Goal: Contribute content: Contribute content

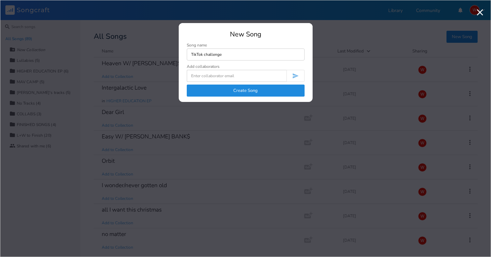
type input "TikTok challenge"
click at [245, 90] on button "Create Song" at bounding box center [246, 91] width 118 height 12
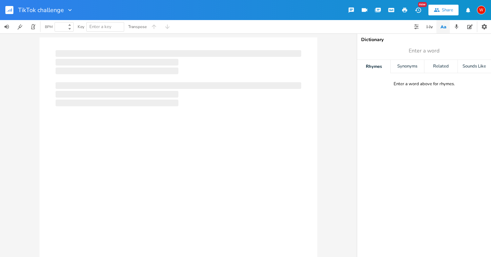
type input "100"
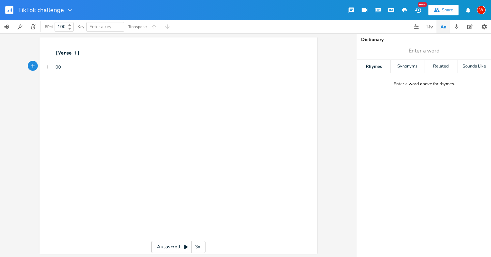
type textarea "OO"
type textarea "o honey im just gettin started withcyu"
type textarea "chyu"
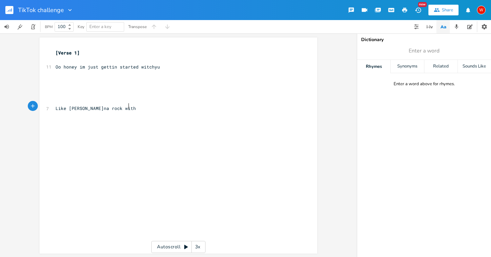
type textarea "Like [PERSON_NAME]na rock withy"
type textarea "you"
type textarea "Like white"
type textarea "wanna dance with somebody too"
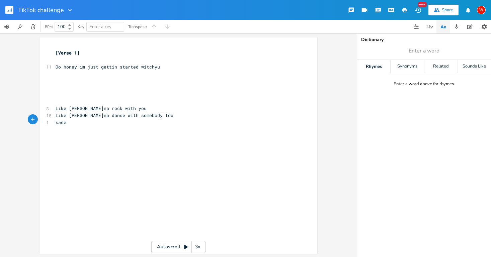
scroll to position [0, 8]
type textarea "sade ssi"
type textarea "aid it, your my sweetest taboo"
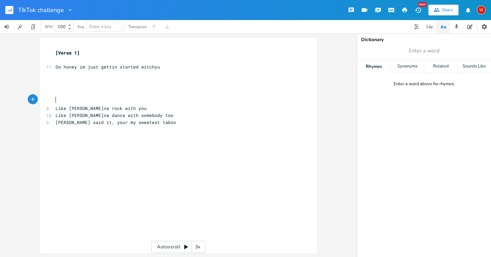
click at [57, 99] on pre "​" at bounding box center [175, 101] width 242 height 7
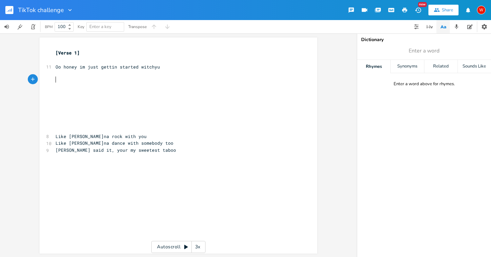
click at [56, 78] on span "​" at bounding box center [56, 81] width 0 height 6
type textarea "o"
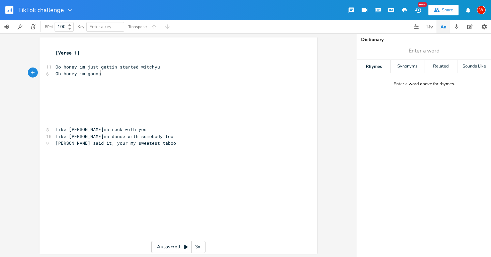
type textarea "Oh honey im gonna"
type textarea "finna make ya dreams come you"
type textarea "true"
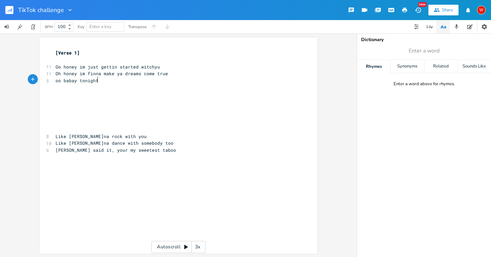
scroll to position [0, 28]
type textarea "oo babay tonight the"
type textarea "s the night"
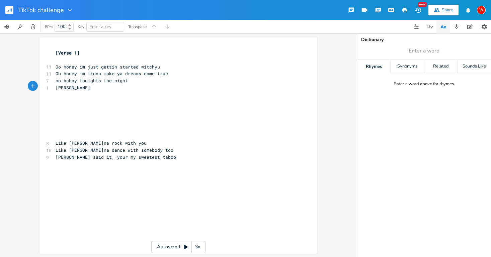
type textarea "[PERSON_NAME]"
type textarea "lets get it right"
type textarea "all i wanna do is great"
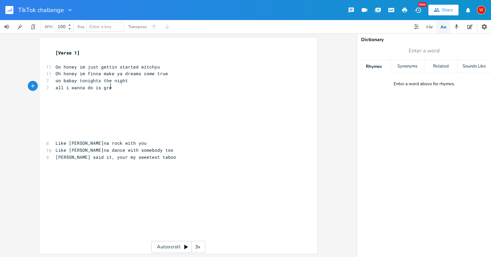
scroll to position [0, 36]
type textarea "get it right"
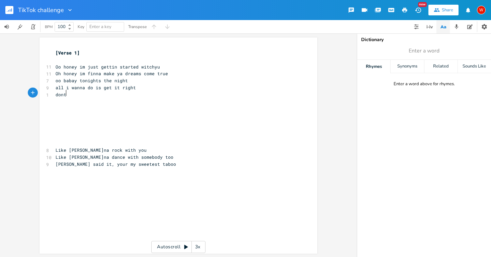
scroll to position [0, 9]
type textarea "dont be shy"
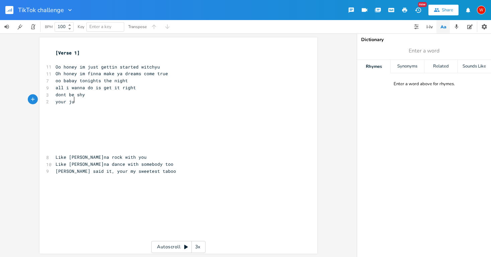
scroll to position [0, 14]
type textarea "your just my type"
click at [54, 154] on pre "Like [PERSON_NAME]na rock with you" at bounding box center [175, 157] width 242 height 7
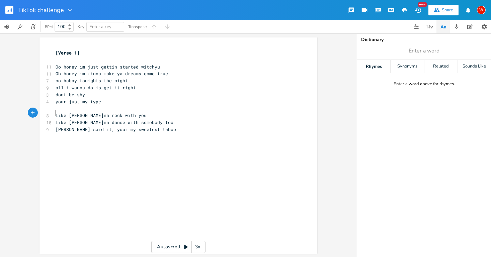
click at [55, 134] on pre "​" at bounding box center [175, 136] width 242 height 7
click at [162, 66] on pre "Oo honey im just gettin started witchyu" at bounding box center [175, 67] width 242 height 7
click at [168, 74] on pre "Oh honey im finna make ya dreams come true" at bounding box center [175, 73] width 242 height 7
click at [138, 86] on pre "all i wanna do is get it right" at bounding box center [175, 87] width 242 height 7
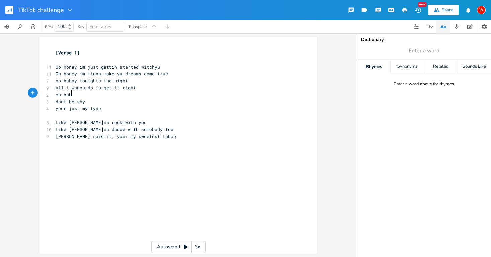
type textarea "oh baby"
type textarea "ay"
click at [160, 66] on pre "Oo honey im just gettin started witchyu" at bounding box center [175, 67] width 242 height 7
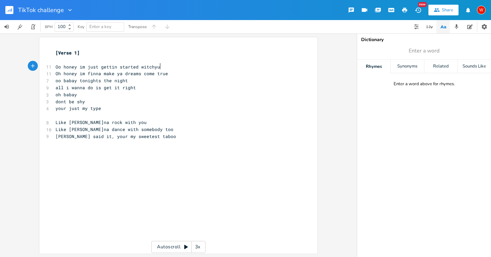
scroll to position [0, 1]
type textarea "(bap bap"
type textarea ")"
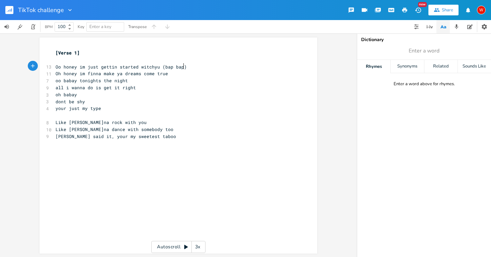
click at [173, 74] on pre "Oh honey im finna make ya dreams come true" at bounding box center [175, 73] width 242 height 7
type textarea "(Bap bap0"
click at [155, 136] on pre "[PERSON_NAME] said it, your my sweetest taboo" at bounding box center [175, 136] width 242 height 7
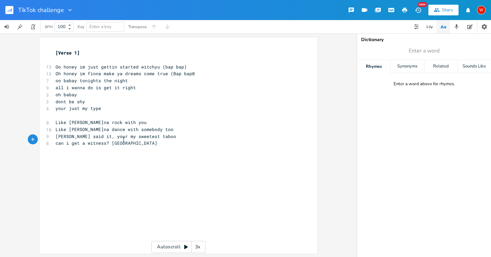
type textarea "can i get a witness? [GEOGRAPHIC_DATA]"
type textarea "in over to you"
click at [163, 140] on pre "can i get a witness? [PERSON_NAME] over to you" at bounding box center [175, 143] width 242 height 7
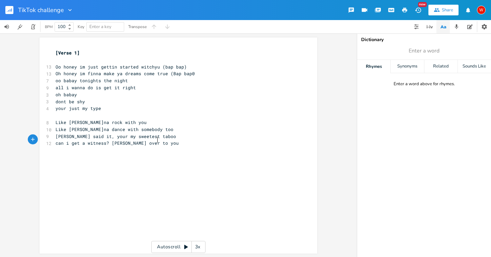
click at [168, 140] on pre "can i get a witness? [PERSON_NAME] over to you" at bounding box center [175, 143] width 242 height 7
type textarea "9Hey"
type textarea ""("
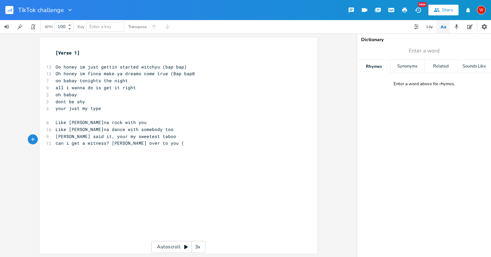
scroll to position [0, 2]
type textarea "("hey" [PERSON_NAME]"
type textarea "oice)"
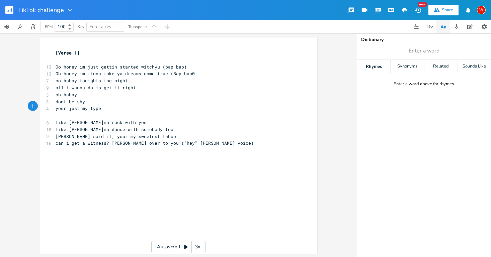
click at [67, 108] on span "your just my type" at bounding box center [79, 108] width 46 height 6
type textarea "ya"
click at [83, 99] on pre "dont be shy" at bounding box center [175, 101] width 242 height 7
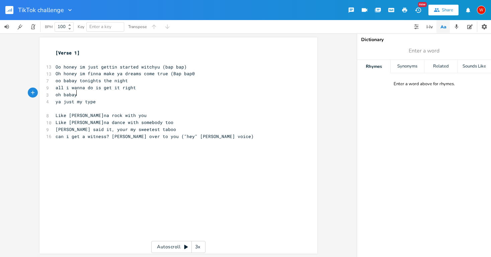
click at [94, 101] on pre "ya just my type" at bounding box center [175, 101] width 242 height 7
type textarea ","
type textarea ", swipe right"
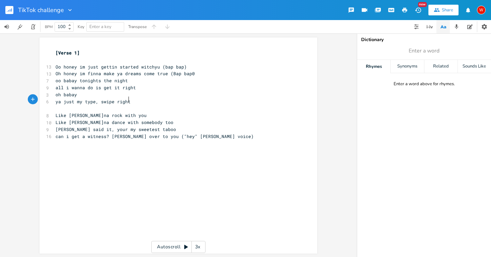
click at [220, 136] on pre "can i get a witness? [PERSON_NAME] over to you ("hey" [PERSON_NAME] voice)" at bounding box center [175, 136] width 242 height 7
type textarea "id g"
type textarea "wooo id give it up for you"
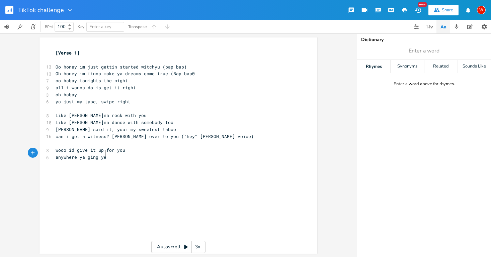
type textarea "anywhere ya ging yea"
type textarea "oing yea im going to"
type textarea "ay"
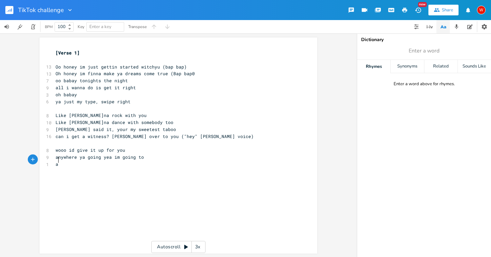
scroll to position [0, 4]
type textarea "eeeeeeee"
click at [56, 175] on span "eeeeeeee" at bounding box center [66, 178] width 21 height 6
click at [54, 161] on pre "​" at bounding box center [175, 164] width 242 height 7
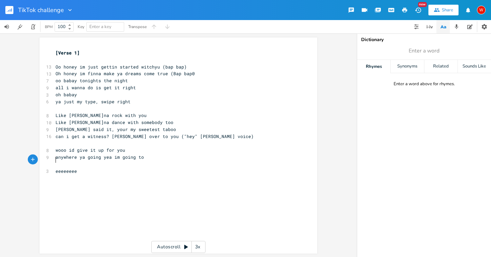
click at [87, 168] on pre "eeeeeeee" at bounding box center [175, 171] width 242 height 7
click at [57, 161] on pre "​" at bounding box center [175, 164] width 242 height 7
type textarea "you went ignied"
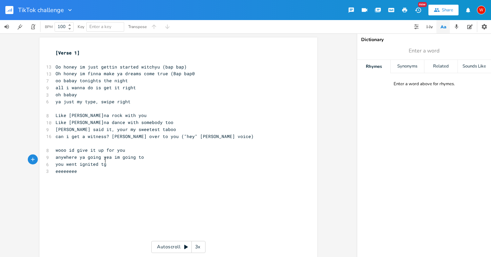
type textarea "[PERSON_NAME] tge"
type textarea "he fuse"
click at [55, 182] on pre "​" at bounding box center [175, 185] width 242 height 7
